Goal: Navigation & Orientation: Find specific page/section

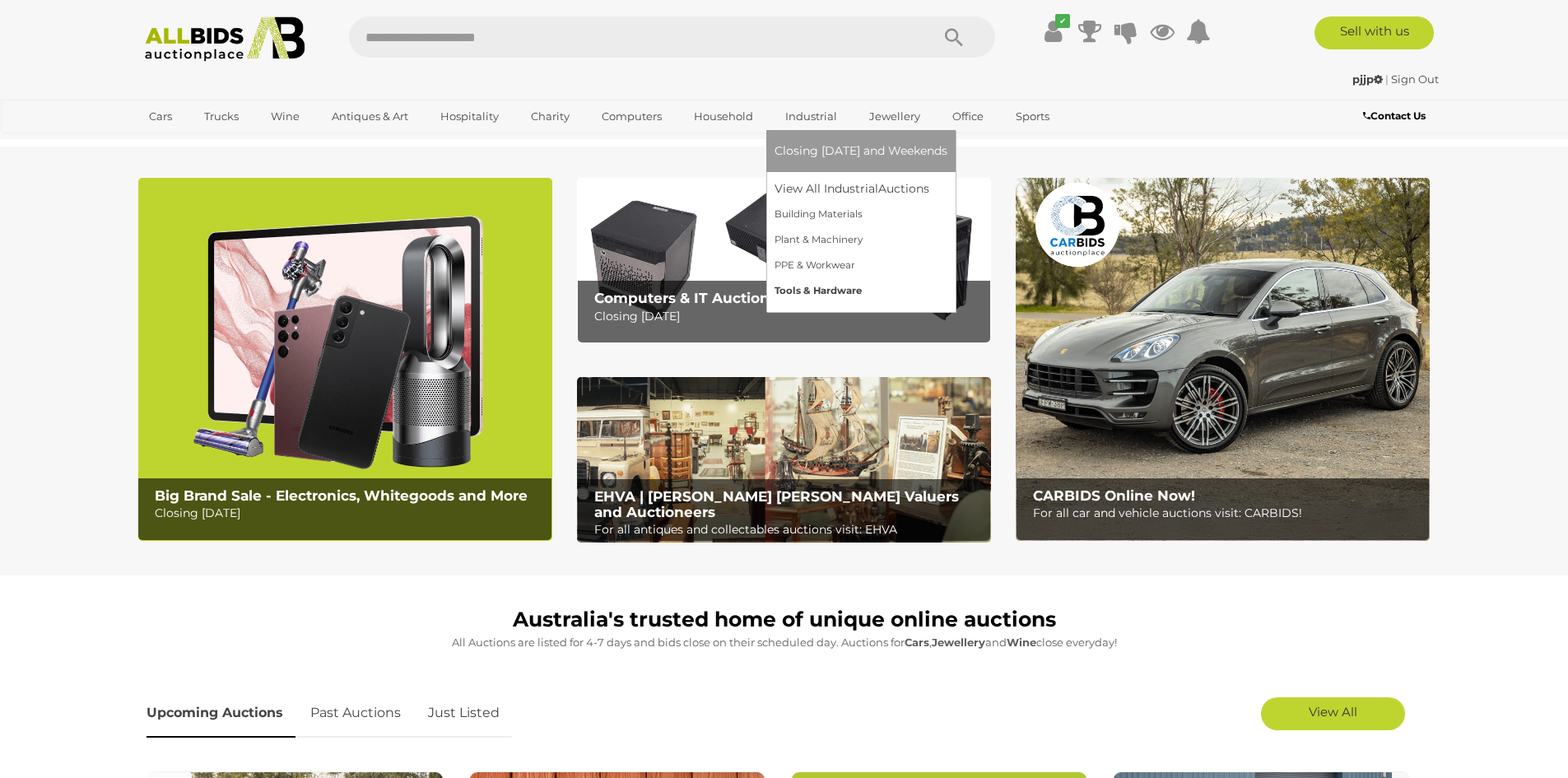
click at [783, 291] on link "Tools & Hardware" at bounding box center [861, 291] width 173 height 25
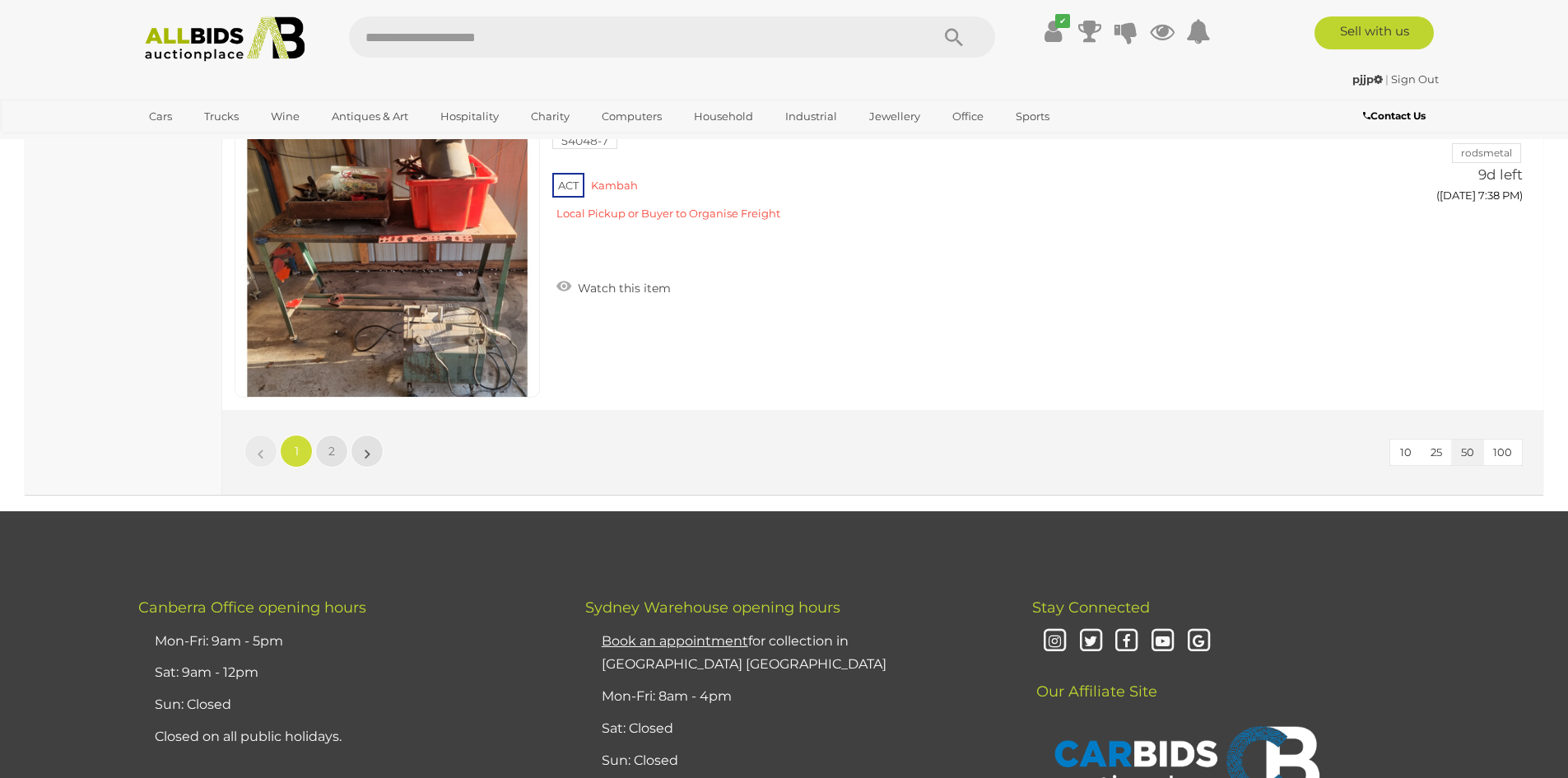
scroll to position [15808, 0]
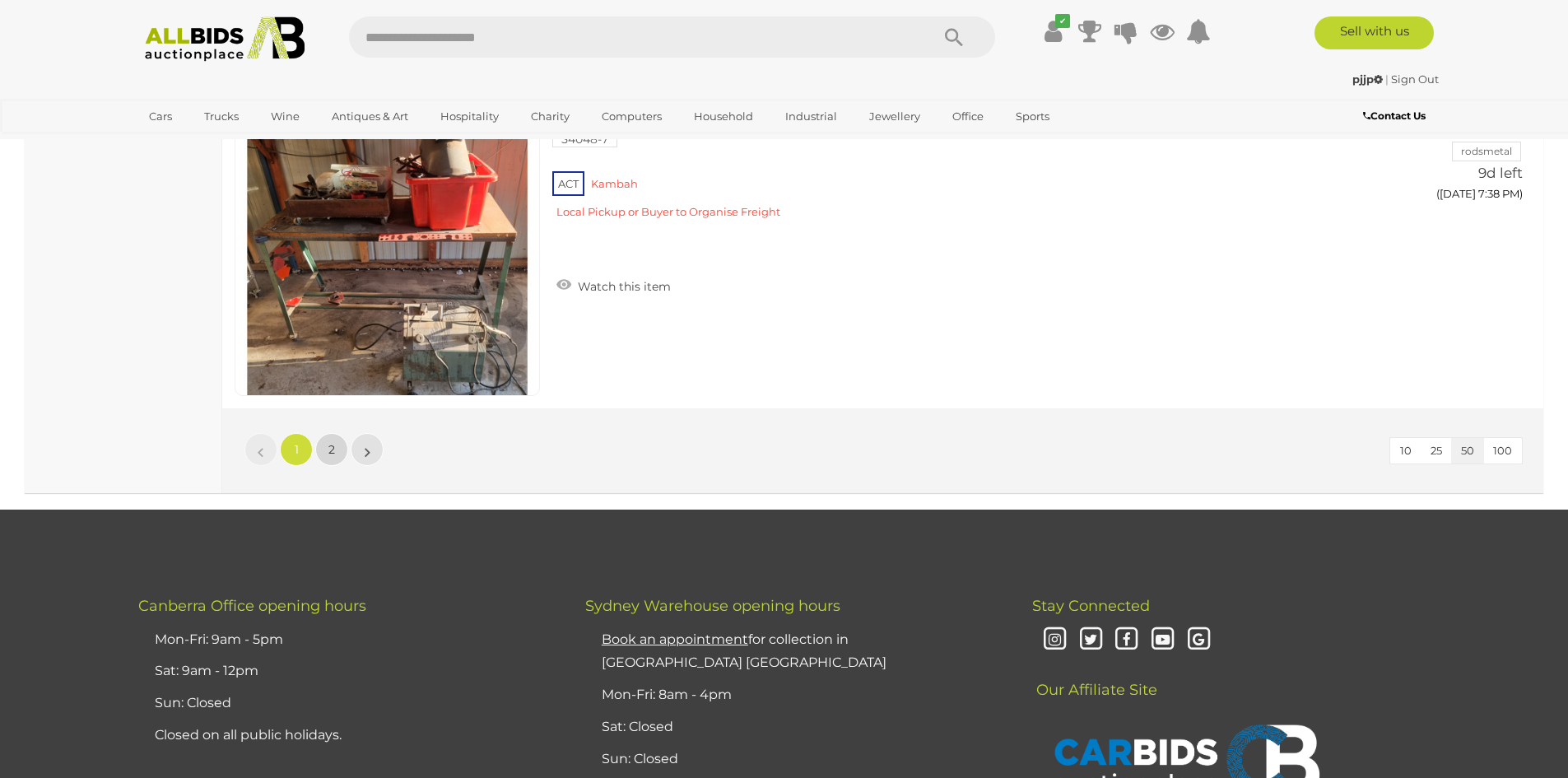
click at [328, 447] on link "2" at bounding box center [331, 449] width 33 height 32
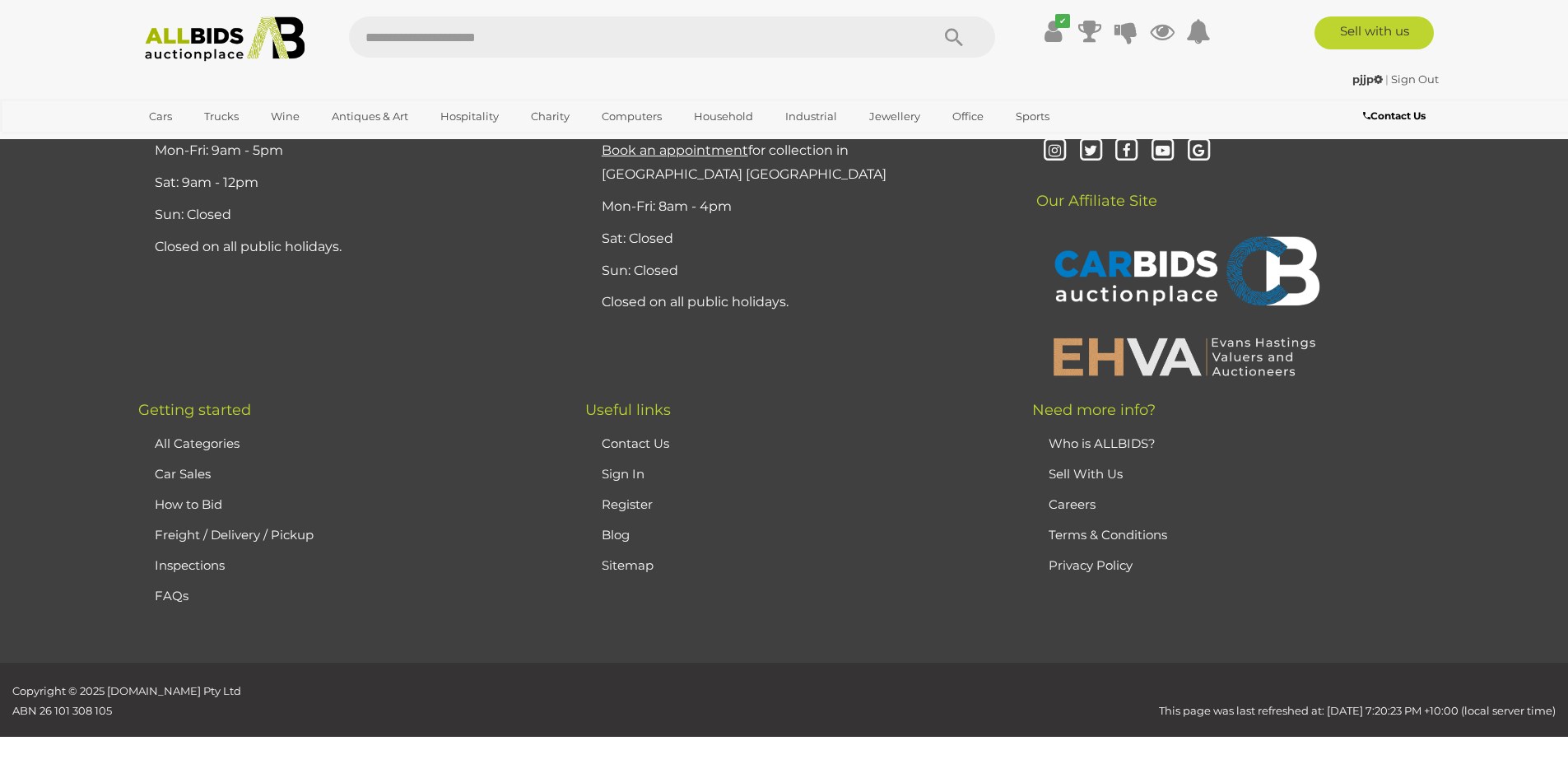
scroll to position [211, 0]
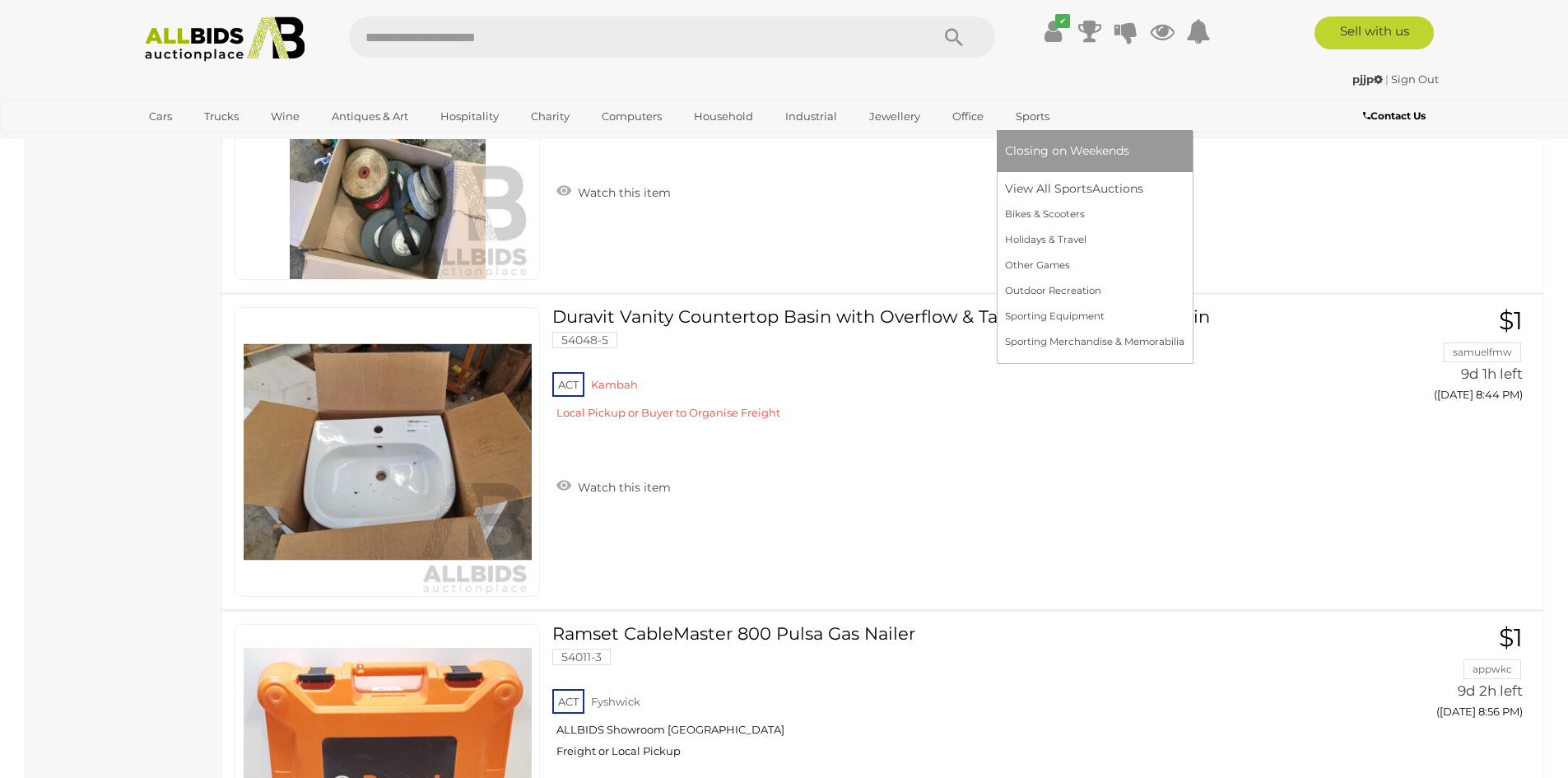
scroll to position [7653, 0]
